Goal: Communication & Community: Connect with others

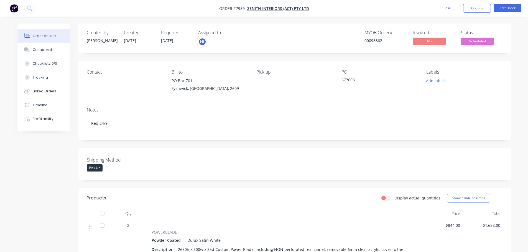
click at [474, 41] on span "Scheduled" at bounding box center [477, 41] width 33 height 7
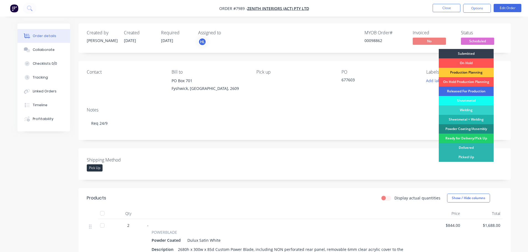
click at [460, 92] on div "Released For Production" at bounding box center [465, 91] width 55 height 9
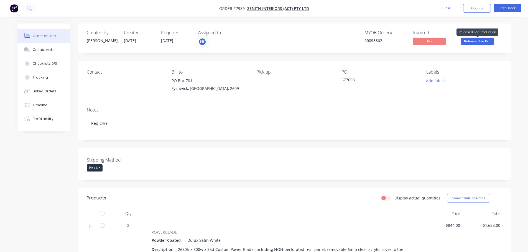
click at [484, 38] on span "Released For Pr..." at bounding box center [477, 41] width 33 height 7
click at [27, 173] on div "Created by Allisa Created 04/09/25 Required 19/09/25 Assigned to HL MYOB Order …" at bounding box center [263, 237] width 493 height 427
click at [47, 49] on div "Collaborate" at bounding box center [44, 49] width 22 height 5
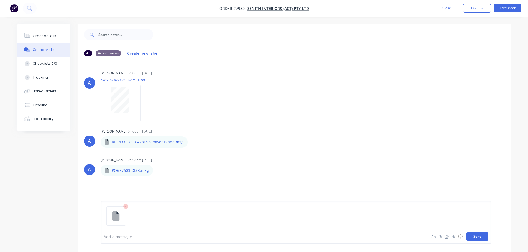
click at [479, 238] on button "Send" at bounding box center [477, 237] width 22 height 8
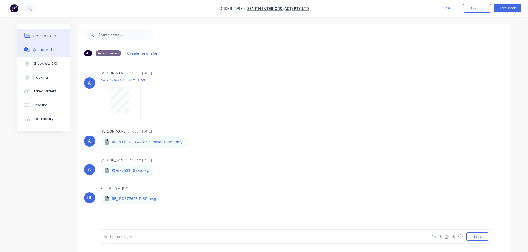
click at [38, 37] on div "Order details" at bounding box center [45, 36] width 24 height 5
